Goal: Information Seeking & Learning: Find specific fact

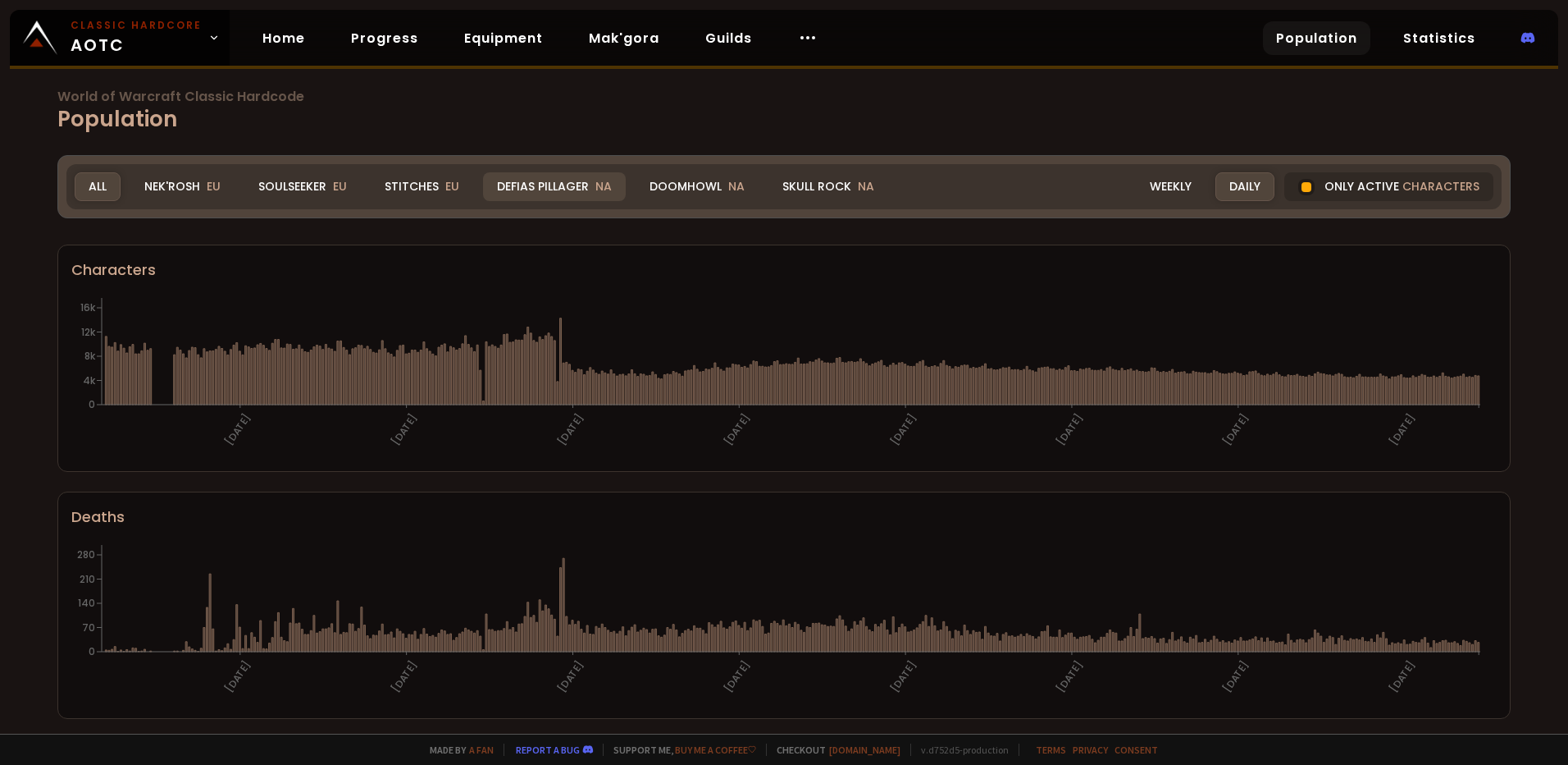
click at [539, 196] on div "Defias Pillager NA" at bounding box center [554, 186] width 142 height 28
click at [551, 190] on div "Defias Pillager NA" at bounding box center [554, 186] width 142 height 28
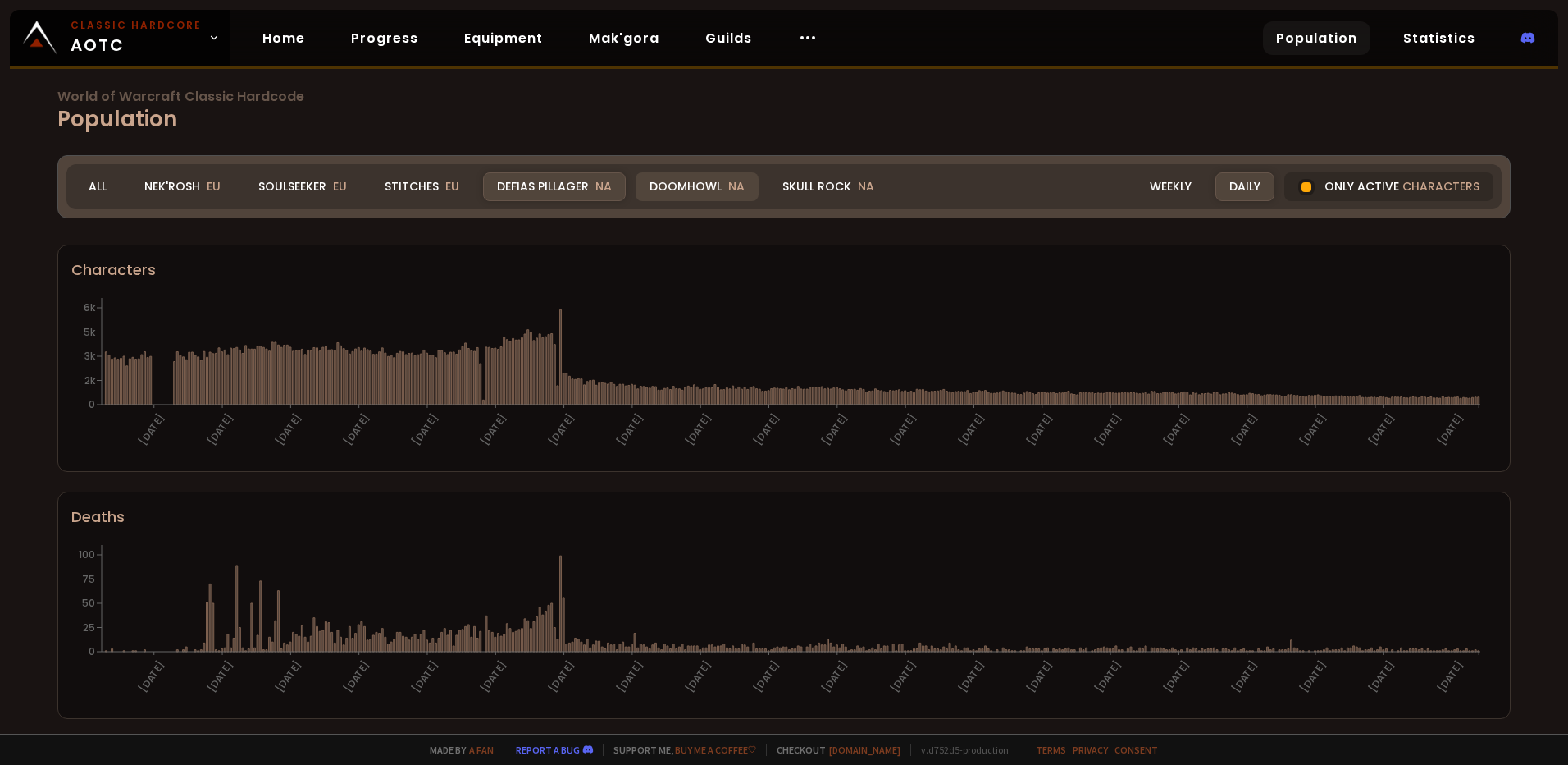
click at [693, 191] on div "Doomhowl NA" at bounding box center [697, 186] width 123 height 28
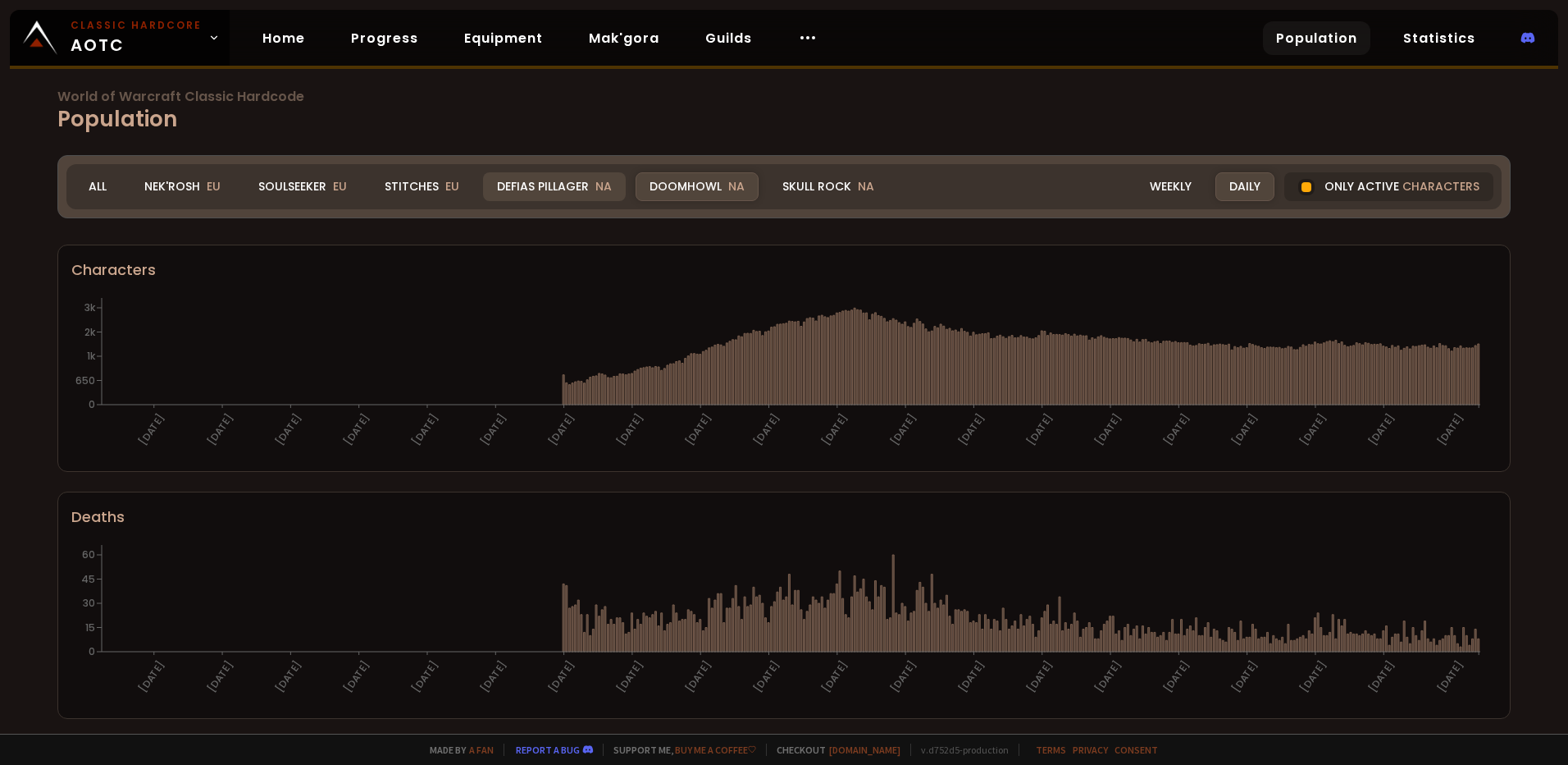
click at [509, 194] on div "Defias Pillager NA" at bounding box center [554, 186] width 142 height 28
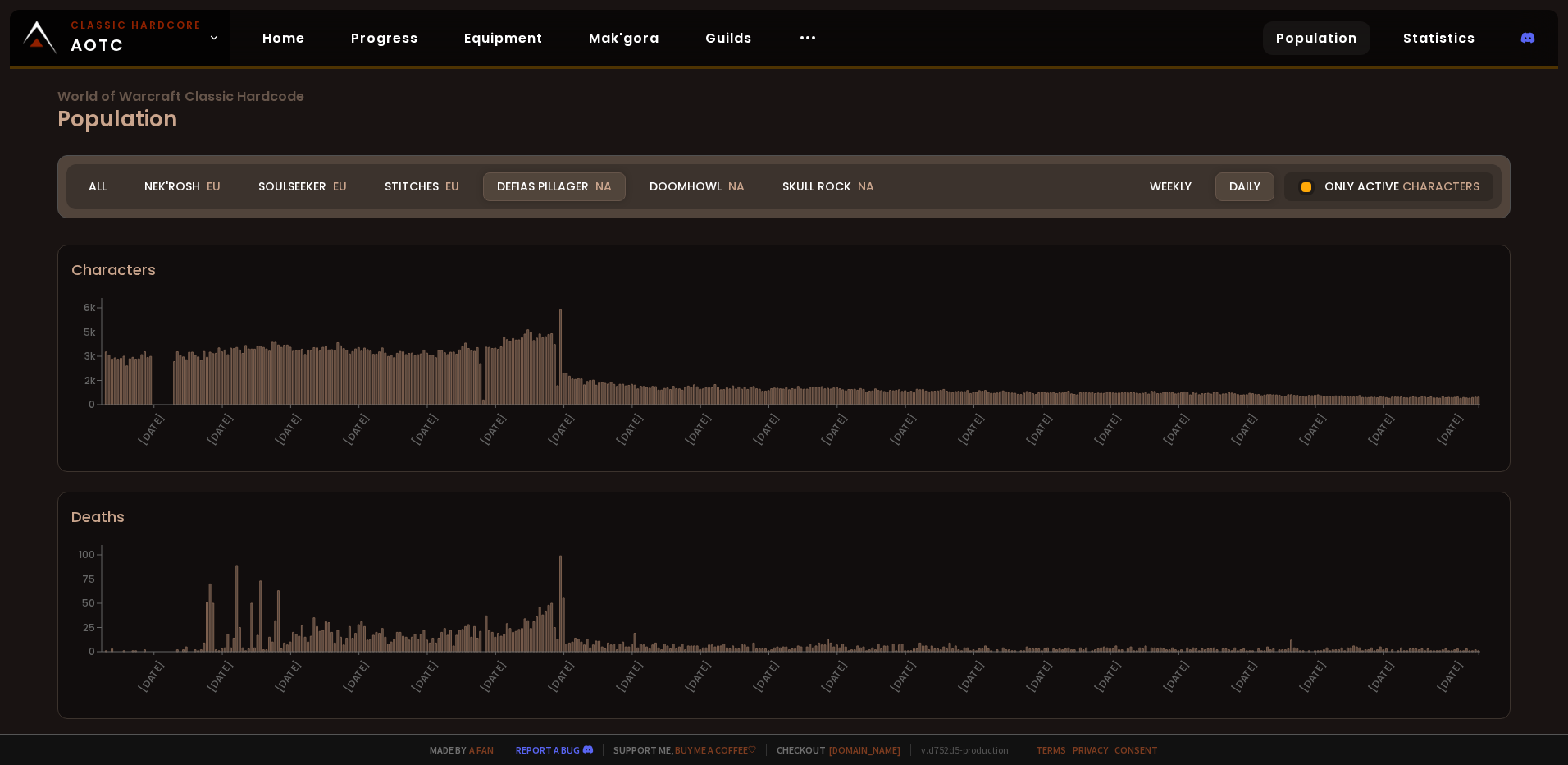
click at [808, 185] on div "Skull Rock NA" at bounding box center [829, 186] width 120 height 28
